Goal: Transaction & Acquisition: Purchase product/service

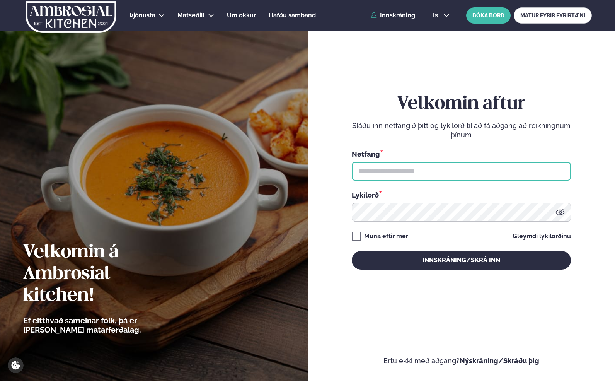
type input "**********"
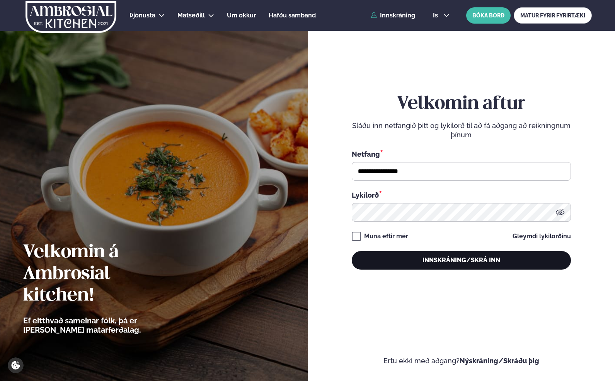
click at [392, 256] on button "Innskráning/Skrá inn" at bounding box center [461, 260] width 219 height 19
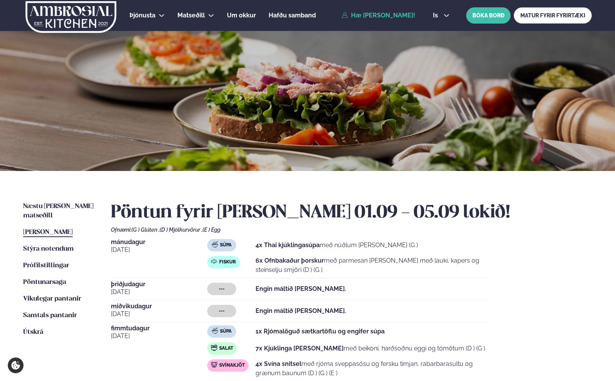
click at [65, 200] on div "Næstu [PERSON_NAME] matseðill Næsta vika [PERSON_NAME] matseðill Þessa [PERSON_…" at bounding box center [307, 311] width 615 height 280
click at [66, 205] on span "Næstu [PERSON_NAME] matseðill" at bounding box center [58, 211] width 70 height 16
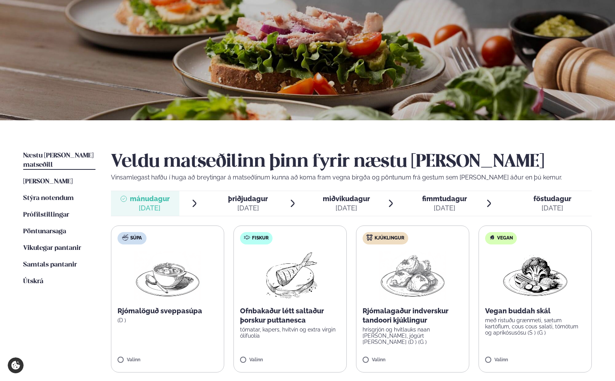
scroll to position [52, 0]
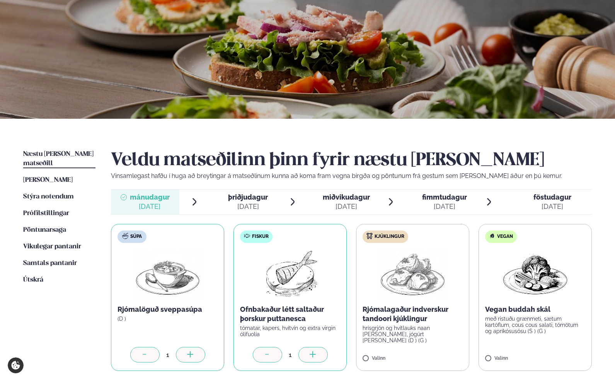
click at [313, 352] on icon at bounding box center [312, 354] width 1 height 6
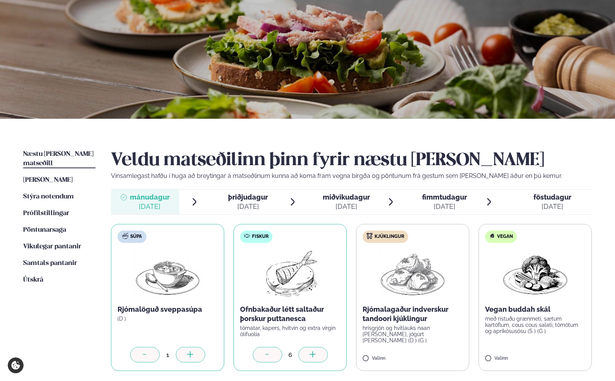
click at [313, 352] on icon at bounding box center [312, 354] width 1 height 6
click at [433, 354] on icon at bounding box center [436, 358] width 8 height 8
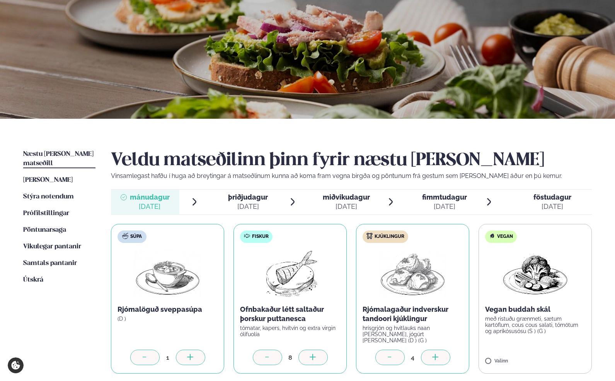
click at [433, 354] on icon at bounding box center [436, 358] width 8 height 8
click at [257, 197] on span "þriðjudagur" at bounding box center [248, 197] width 40 height 8
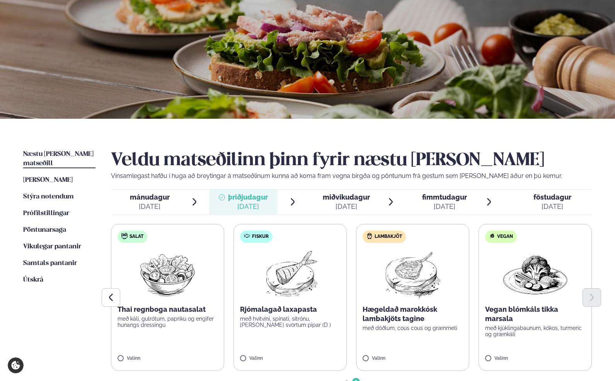
click at [120, 301] on div at bounding box center [351, 297] width 481 height 19
click at [111, 298] on icon "Previous slide" at bounding box center [110, 296] width 9 height 9
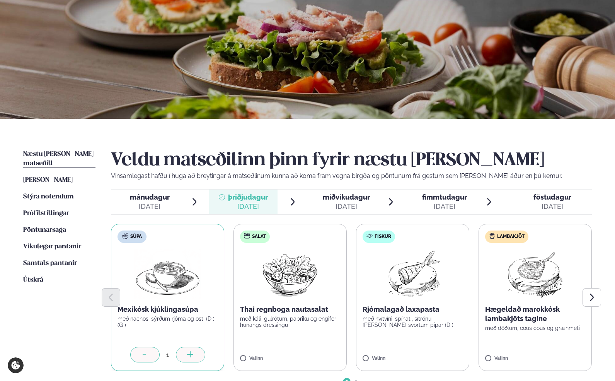
click at [190, 355] on icon at bounding box center [189, 354] width 1 height 6
click at [311, 354] on icon at bounding box center [313, 355] width 8 height 8
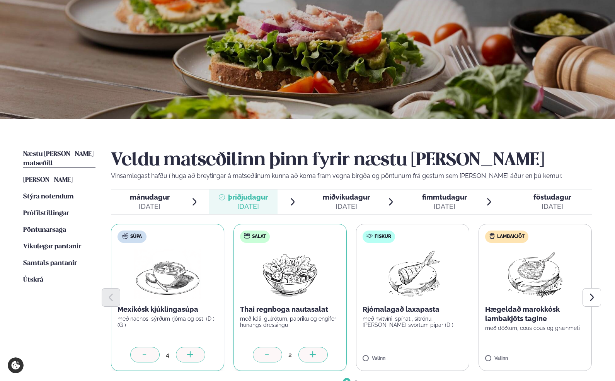
click at [311, 354] on icon at bounding box center [313, 355] width 8 height 8
click at [559, 354] on icon at bounding box center [557, 354] width 6 height 1
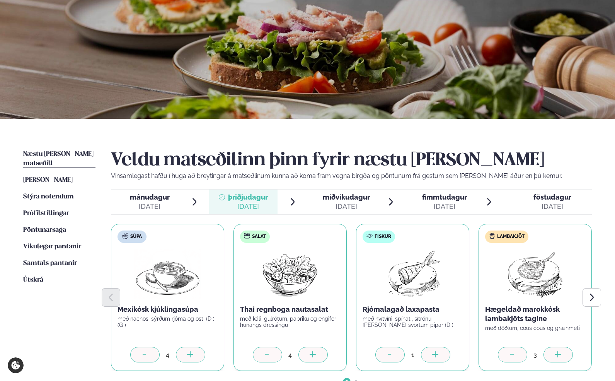
click at [559, 354] on icon at bounding box center [557, 354] width 6 height 1
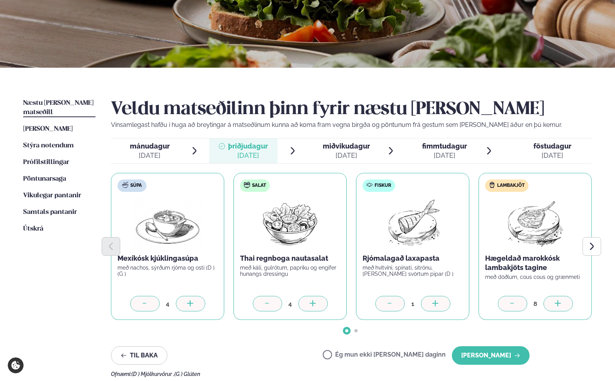
scroll to position [105, 0]
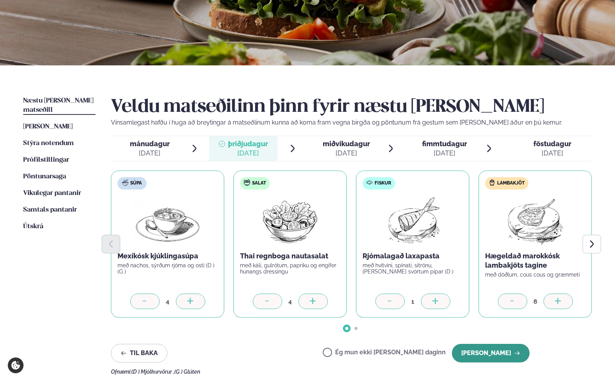
click at [507, 354] on button "[PERSON_NAME]" at bounding box center [491, 352] width 78 height 19
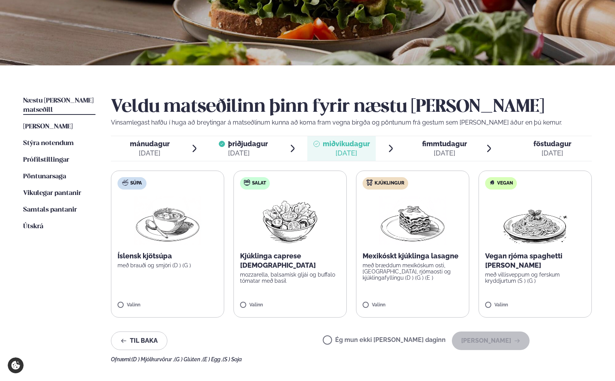
click at [155, 139] on span "mánudagur" at bounding box center [150, 143] width 40 height 8
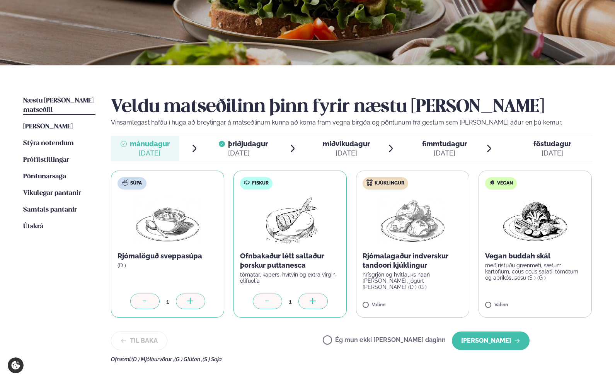
click at [315, 301] on icon at bounding box center [313, 302] width 8 height 8
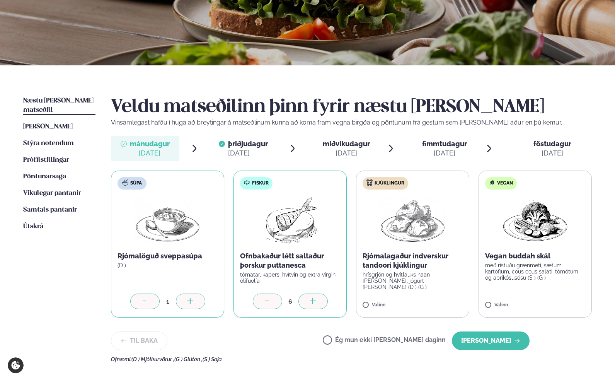
click at [315, 301] on icon at bounding box center [313, 302] width 8 height 8
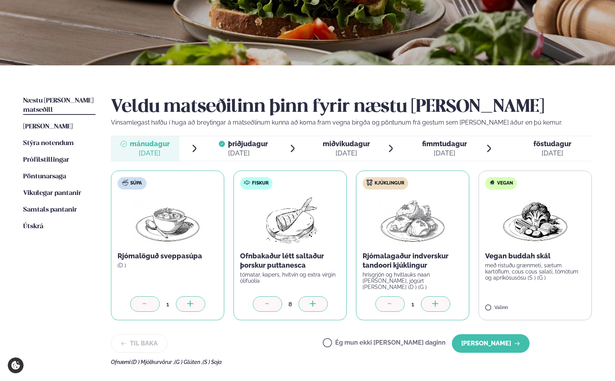
click at [437, 303] on icon at bounding box center [435, 303] width 6 height 1
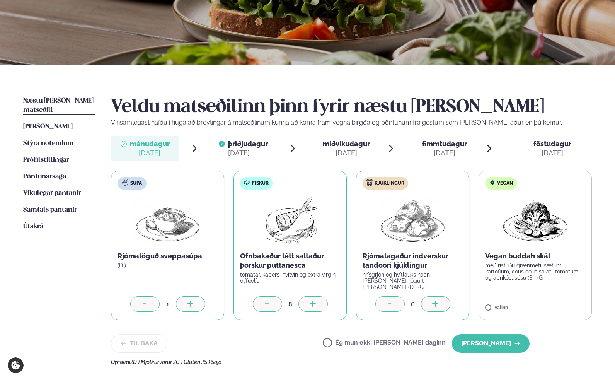
click at [437, 303] on icon at bounding box center [435, 303] width 6 height 1
click at [484, 338] on button "[PERSON_NAME]" at bounding box center [491, 343] width 78 height 19
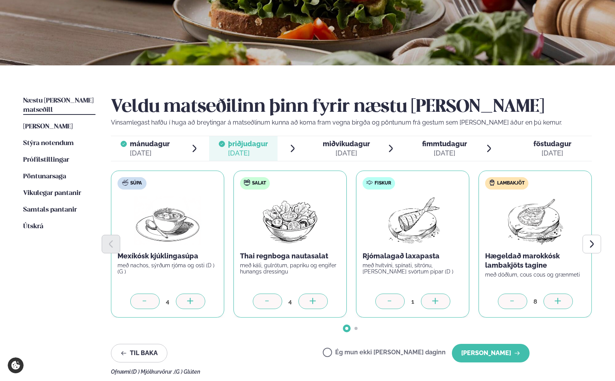
click at [422, 145] on span "fimmtudagur" at bounding box center [444, 143] width 45 height 8
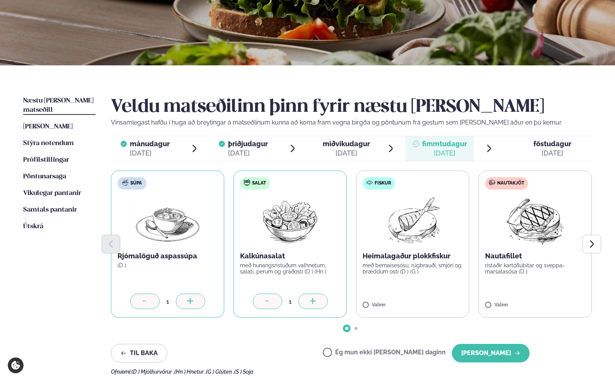
click at [316, 299] on icon at bounding box center [313, 302] width 8 height 8
click at [434, 300] on icon at bounding box center [435, 300] width 6 height 1
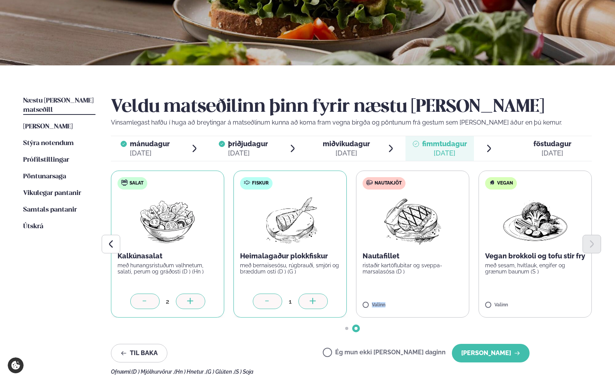
click at [434, 300] on label "Nautakjöt Nautafillet ristaðir kartöflubitar og sveppa- marsalasósa (D ) Valinn" at bounding box center [412, 243] width 113 height 147
click at [312, 301] on icon at bounding box center [312, 300] width 6 height 1
click at [434, 300] on icon at bounding box center [434, 301] width 1 height 6
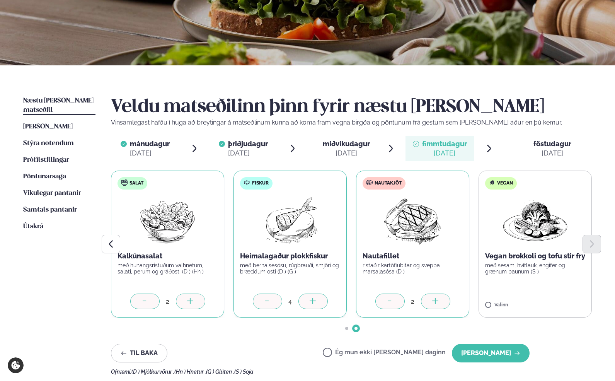
click at [437, 300] on icon at bounding box center [435, 300] width 6 height 1
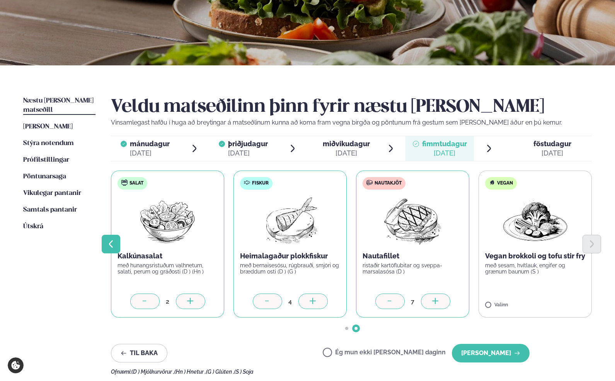
click at [114, 245] on icon "Previous slide" at bounding box center [110, 243] width 9 height 9
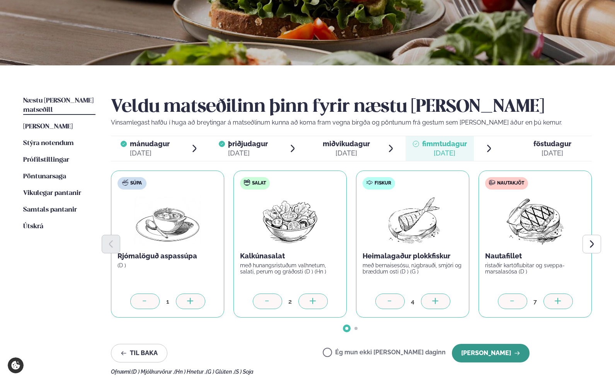
click at [498, 351] on button "[PERSON_NAME]" at bounding box center [491, 352] width 78 height 19
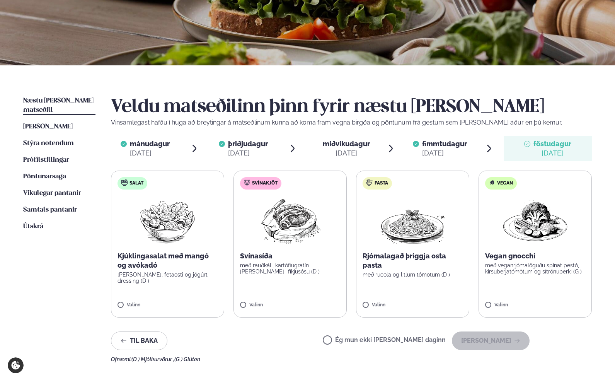
click at [147, 145] on span "mánudagur" at bounding box center [150, 143] width 40 height 8
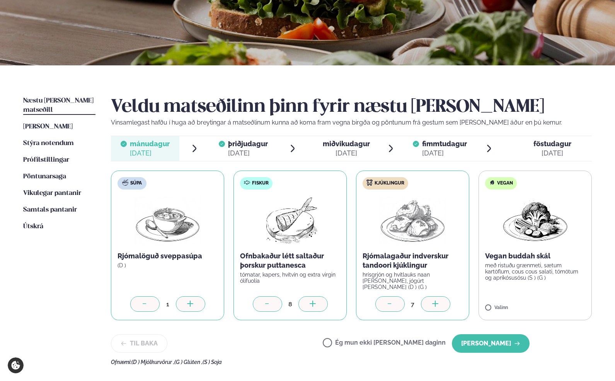
click at [235, 152] on div "[DATE]" at bounding box center [248, 152] width 40 height 9
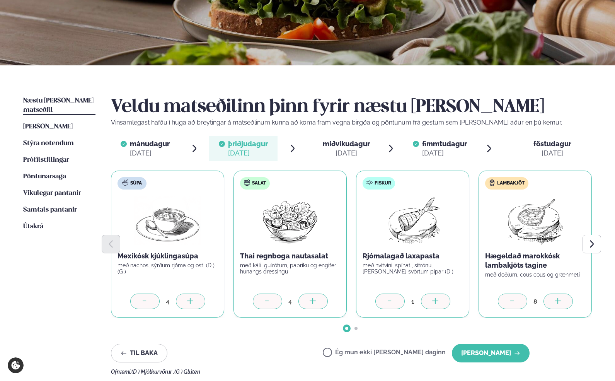
click at [454, 145] on span "fimmtudagur" at bounding box center [444, 143] width 45 height 8
